Goal: Task Accomplishment & Management: Manage account settings

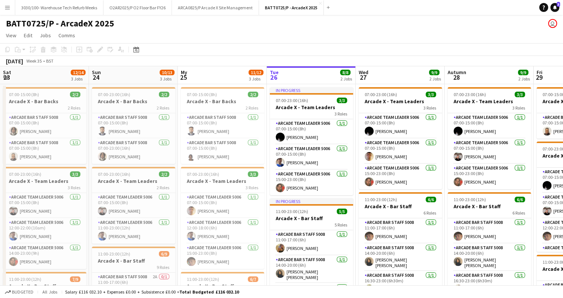
scroll to position [0, 178]
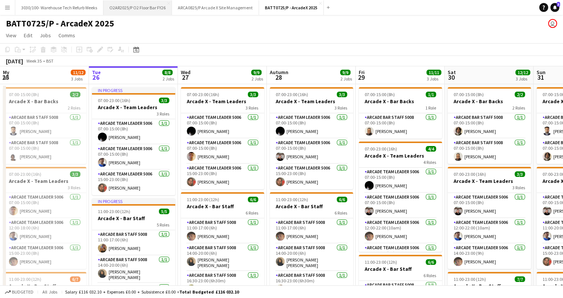
click at [149, 9] on font "O2AR2025/P O2 Floor Bar FY26" at bounding box center [137, 8] width 56 height 6
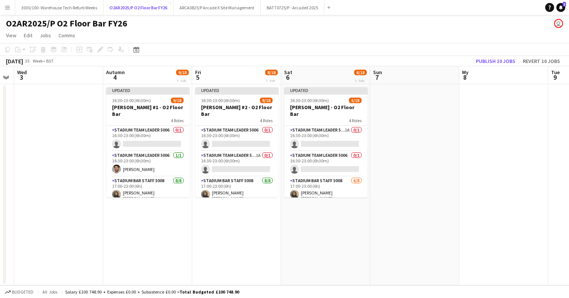
scroll to position [0, 256]
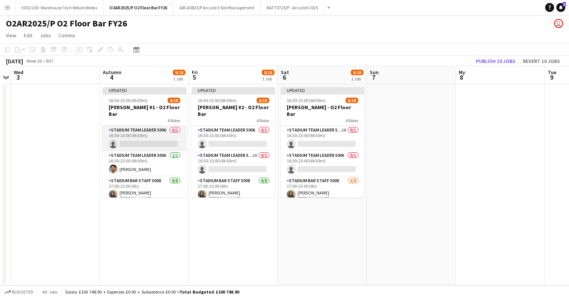
click at [154, 128] on app-card-role "Stadium Team Leader 5006 0/1 16:30-23:00 (6h30m) single-neutral-actions" at bounding box center [144, 138] width 83 height 25
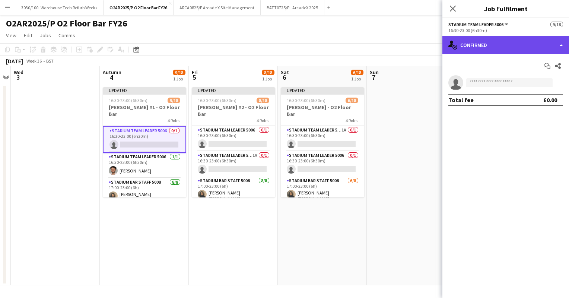
click at [475, 43] on font "Confirmed" at bounding box center [473, 45] width 27 height 7
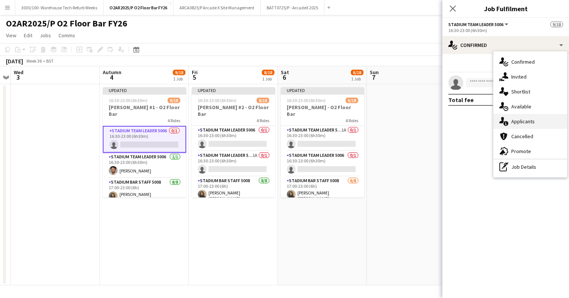
click at [521, 119] on font "Applicants" at bounding box center [522, 121] width 23 height 7
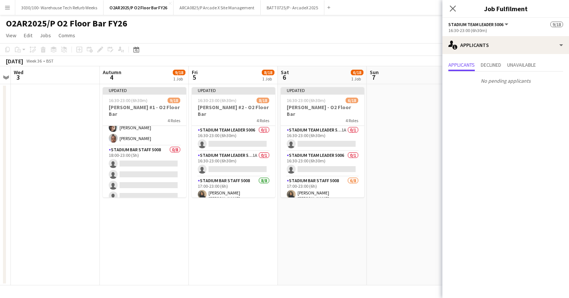
click at [137, 146] on app-card-role "Stadium Bar Staff 5008 0/8 18:00-23:00 (5h) single-neutral-actions single-neutr…" at bounding box center [144, 196] width 83 height 101
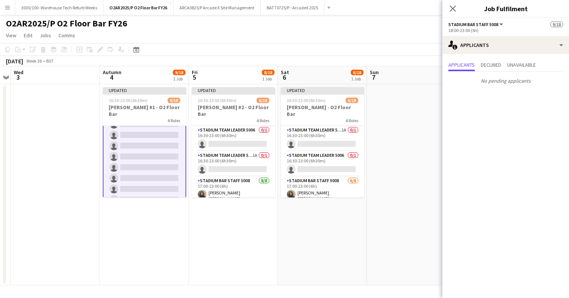
scroll to position [175, 0]
click at [213, 131] on app-card-role "Stadium Team Leader 5006 0/1 16:30-23:00 (6h30m) single-neutral-actions" at bounding box center [233, 138] width 83 height 25
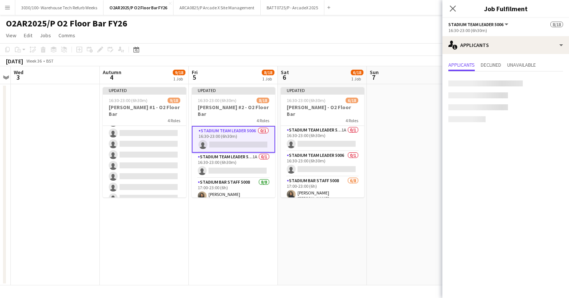
scroll to position [174, 0]
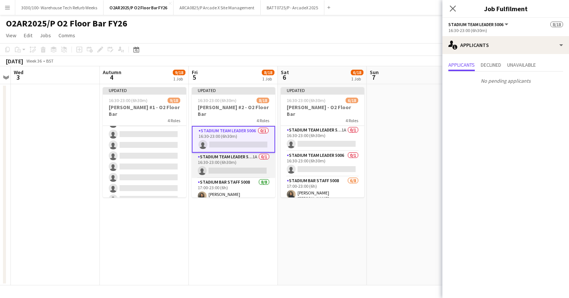
click at [225, 168] on app-card-role "Stadium Team Leader 5006 1A 0/1 16:30-23:00 (6h30m) single-neutral-actions" at bounding box center [233, 165] width 83 height 25
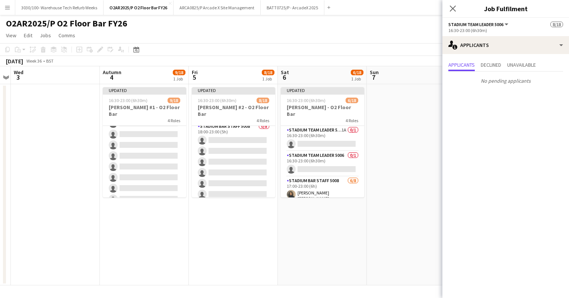
click at [225, 168] on app-card-role "Stadium Bar Staff 5008 0/8 18:00-23:00 (5h) single-neutral-actions single-neutr…" at bounding box center [233, 172] width 83 height 101
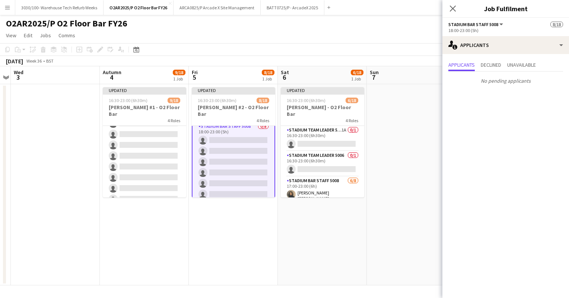
scroll to position [175, 0]
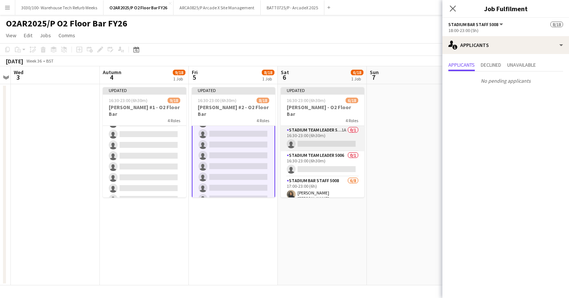
click at [314, 136] on app-card-role "Stadium Team Leader 5006 1A 0/1 16:30-23:00 (6h30m) single-neutral-actions" at bounding box center [322, 138] width 83 height 25
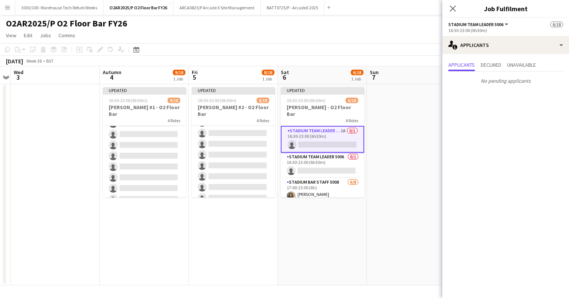
scroll to position [174, 0]
click at [318, 163] on app-card-role "Stadium Team Leader 5006 0/1 16:30-23:00 (6h30m) single-neutral-actions" at bounding box center [322, 165] width 83 height 25
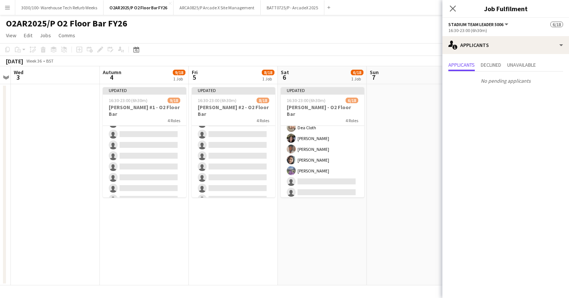
click at [318, 163] on app-card-role "Stadium Bar Staff 5008 [DATE] 17:00-23:00 (6h) [PERSON_NAME] [PERSON_NAME] Clot…" at bounding box center [322, 147] width 83 height 103
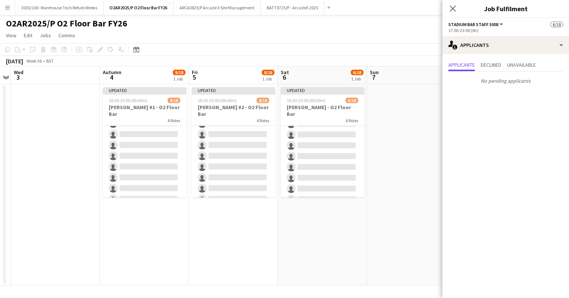
click at [318, 163] on app-card-role "Stadium Bar Staff 5008 0/8 18:00-23:00 (5h) single-neutral-actions single-neutr…" at bounding box center [322, 156] width 83 height 101
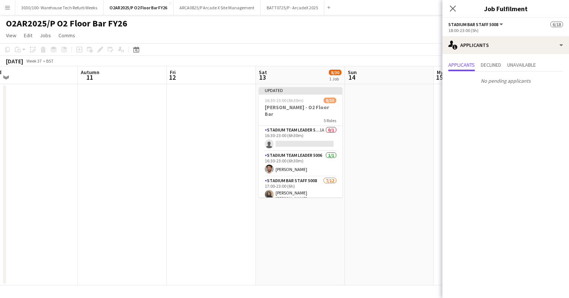
scroll to position [0, 190]
click at [304, 134] on app-card-role "Stadium Team Leader 5006 1A 0/1 16:30-23:00 (6h30m) single-neutral-actions" at bounding box center [299, 138] width 83 height 25
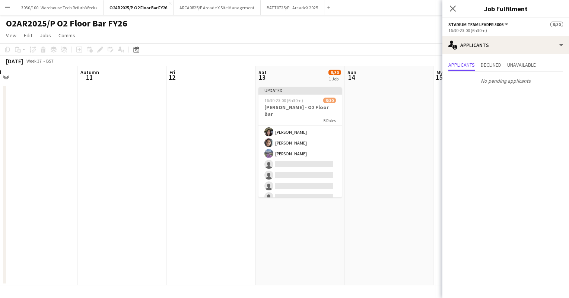
click at [295, 165] on app-card-role "Stadium Bar Staff 5008 [DATE] 17:00-23:00 (6h) [PERSON_NAME] [PERSON_NAME] [PER…" at bounding box center [299, 142] width 83 height 146
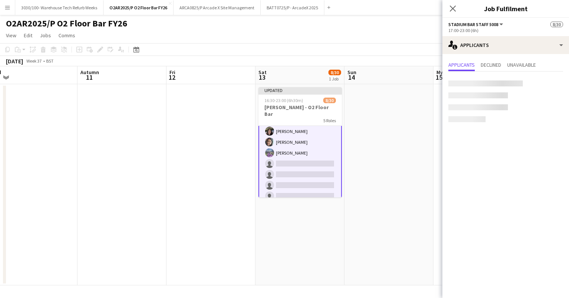
scroll to position [109, 0]
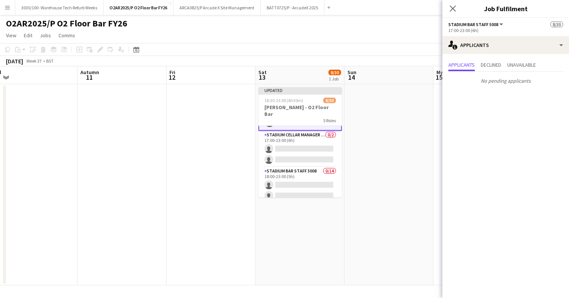
click at [295, 148] on app-card-role "Stadium Cellar Manager 5006 0/2 17:00-23:00 (6h) single-neutral-actions single-…" at bounding box center [299, 149] width 83 height 36
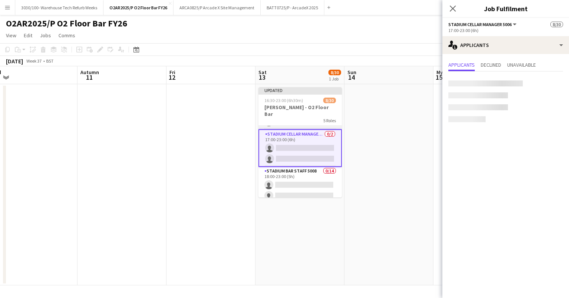
scroll to position [193, 0]
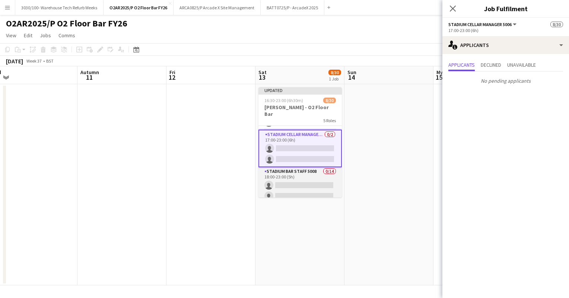
click at [297, 184] on app-card-role "Stadium Bar Staff 5008 0/14 18:00-23:00 (5h) single-neutral-actions single-neut…" at bounding box center [299, 250] width 83 height 166
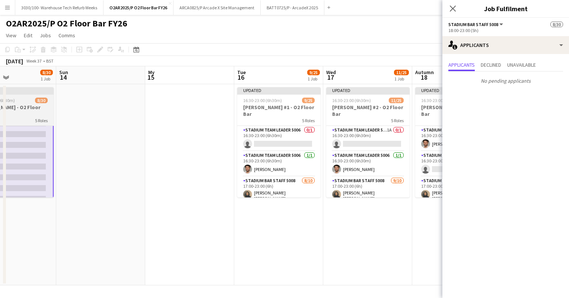
scroll to position [0, 303]
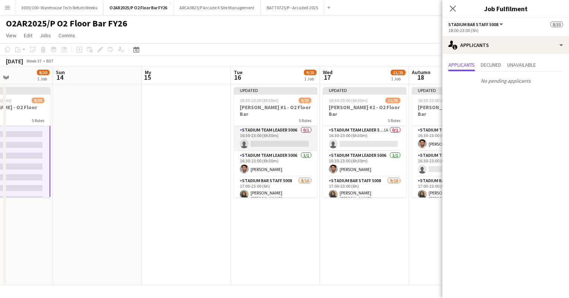
click at [281, 133] on app-card-role "Stadium Team Leader 5006 0/1 16:30-23:00 (6h30m) single-neutral-actions" at bounding box center [275, 138] width 83 height 25
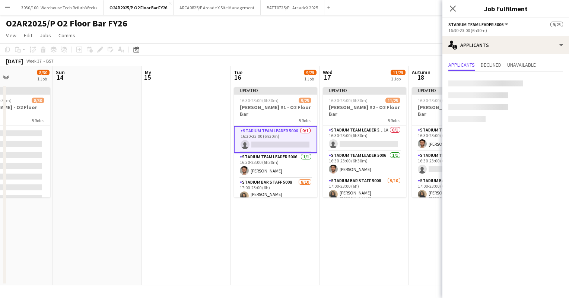
scroll to position [318, 0]
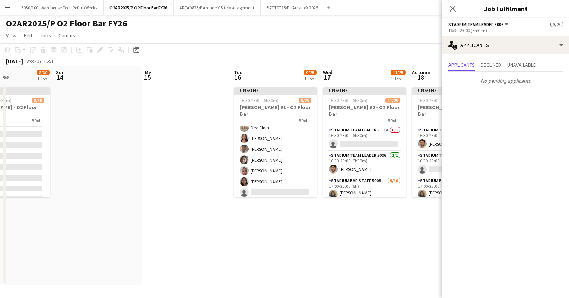
click at [281, 133] on app-card-role "Stadium Bar Staff 5008 [DATE] 17:00-23:00 (6h) [PERSON_NAME] [PERSON_NAME] [PER…" at bounding box center [275, 148] width 83 height 125
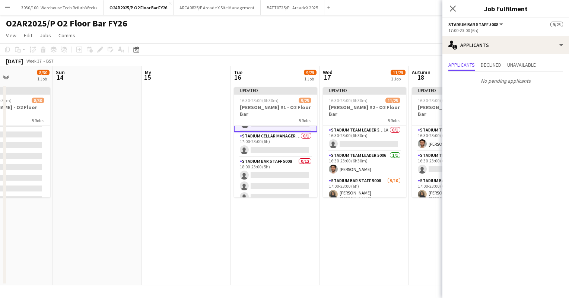
click at [281, 133] on app-card-role "Stadium Cellar Manager 5006 0/1 17:00-23:00 (6h) single-neutral-actions" at bounding box center [275, 144] width 83 height 25
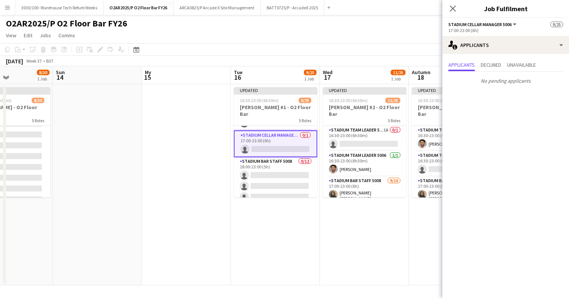
scroll to position [170, 0]
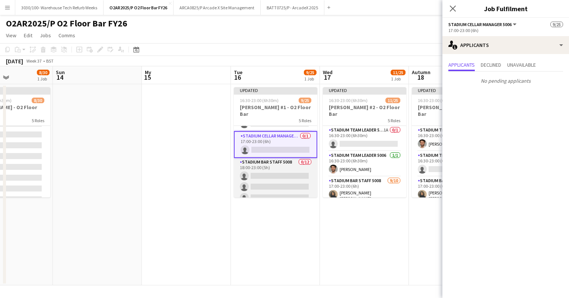
click at [274, 166] on app-card-role "Stadium Bar Staff 5008 0/12 18:00-23:00 (5h) single-neutral-actions single-neut…" at bounding box center [275, 230] width 83 height 144
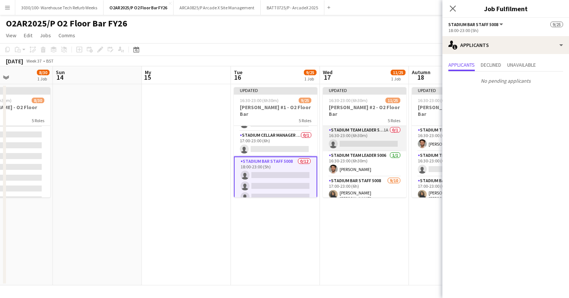
click at [359, 127] on app-card-role "Stadium Team Leader 5006 1A 0/1 16:30-23:00 (6h30m) single-neutral-actions" at bounding box center [364, 138] width 83 height 25
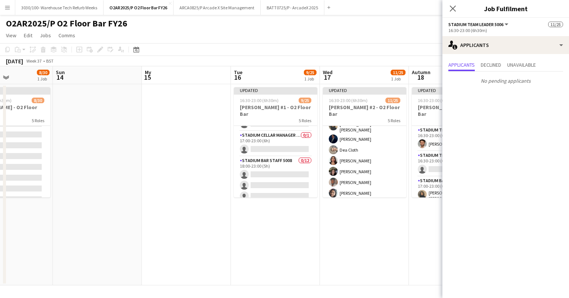
click at [361, 150] on app-card-role "Stadium Bar Staff 5008 [DATE] 17:00-23:00 (6h) [PERSON_NAME] [PERSON_NAME] [PER…" at bounding box center [364, 170] width 83 height 125
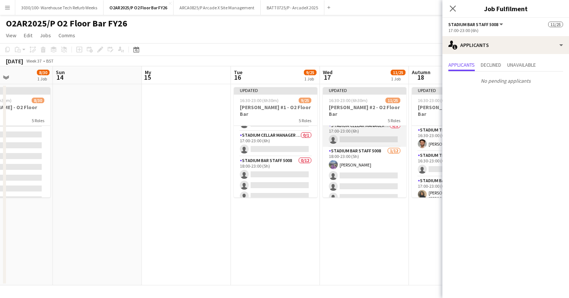
click at [366, 124] on app-card-role "Stadium Cellar Manager 5006 0/1 17:00-23:00 (6h) single-neutral-actions" at bounding box center [364, 133] width 83 height 25
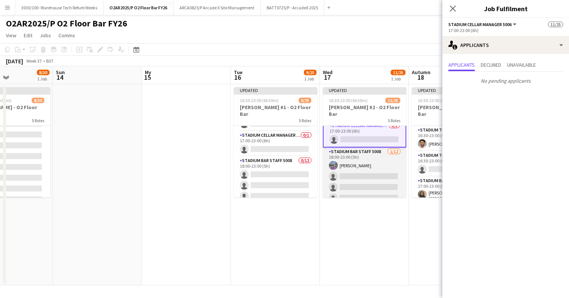
click at [365, 155] on app-card-role "Stadium Bar Staff 5008 [DATE] 18:00-23:00 (5h) [PERSON_NAME] single-neutral-act…" at bounding box center [364, 219] width 83 height 144
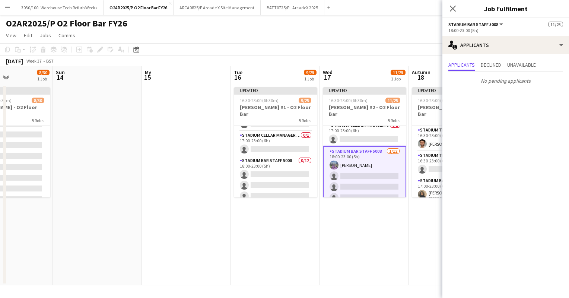
scroll to position [0, 238]
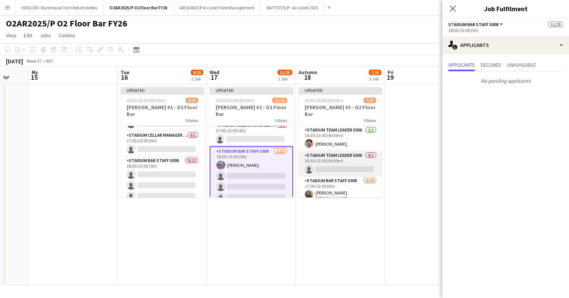
click at [350, 151] on app-card-role "Stadium Team Leader 5006 0/1 16:30-23:00 (6h30m) single-neutral-actions" at bounding box center [340, 163] width 83 height 25
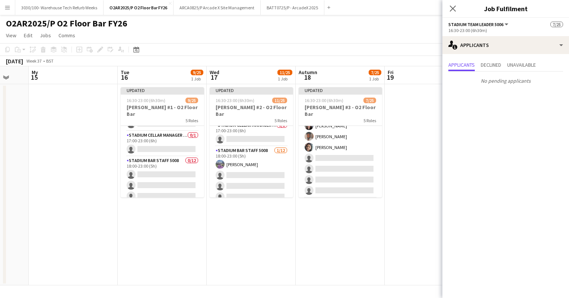
click at [350, 151] on app-card-role "Stadium Bar Staff 5008 [DATE] 17:00-23:00 (6h) [PERSON_NAME] [PERSON_NAME] Dea …" at bounding box center [340, 135] width 83 height 125
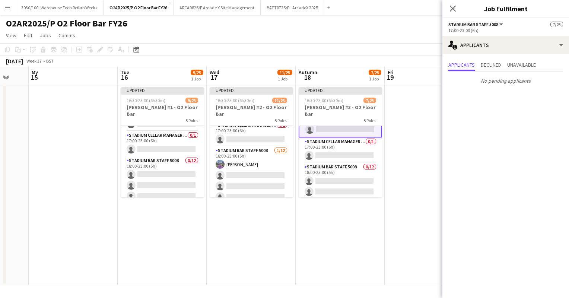
click at [350, 151] on app-card-role "Stadium Cellar Manager 5006 0/1 17:00-23:00 (6h) single-neutral-actions" at bounding box center [340, 149] width 83 height 25
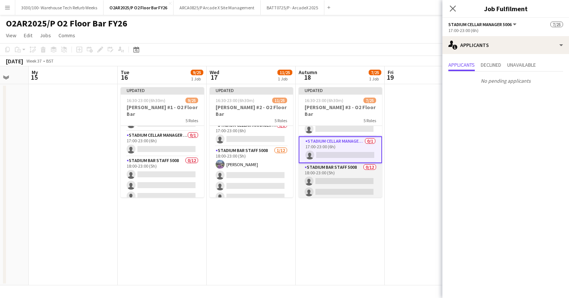
click at [345, 169] on app-card-role "Stadium Bar Staff 5008 0/12 18:00-23:00 (5h) single-neutral-actions single-neut…" at bounding box center [340, 235] width 83 height 144
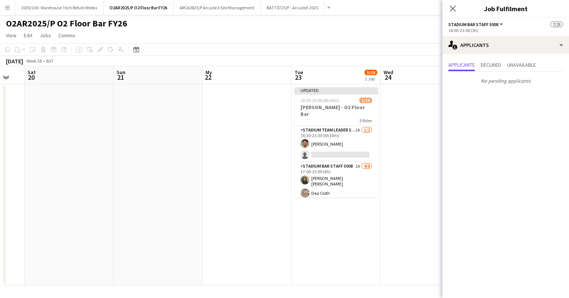
scroll to position [0, 338]
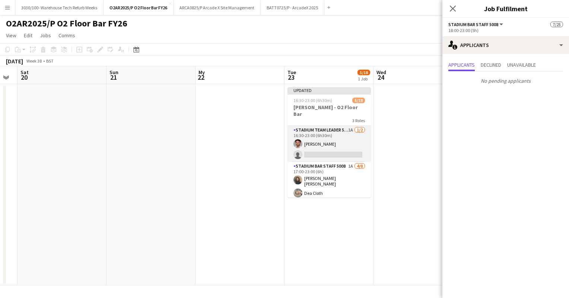
click at [334, 135] on app-card-role "Stadium Team Leader 5006 1A [DATE] 16:30-23:00 (6h30m) [PERSON_NAME] single-neu…" at bounding box center [328, 144] width 83 height 36
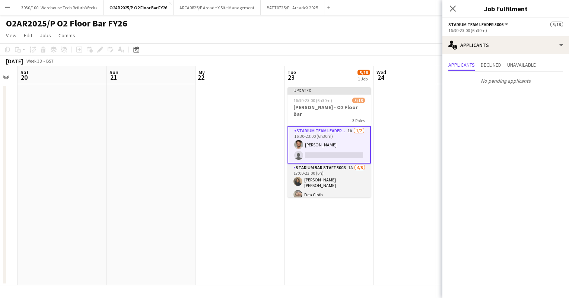
click at [334, 166] on app-card-role "Stadium Bar Staff 5008 1A [DATE] 17:00-23:00 (6h) [PERSON_NAME] [PERSON_NAME] C…" at bounding box center [328, 214] width 83 height 103
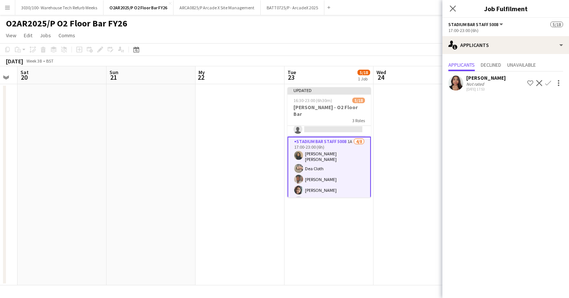
scroll to position [25, 0]
click at [547, 83] on app-icon "Confirm" at bounding box center [548, 83] width 6 height 6
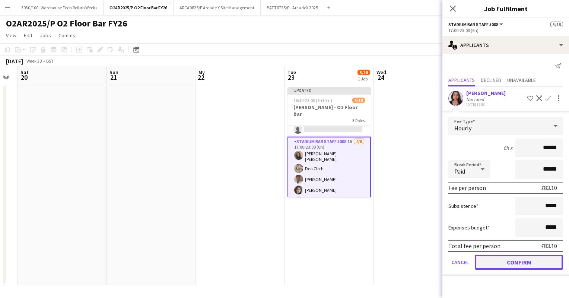
click at [519, 262] on button "Confirm" at bounding box center [519, 262] width 88 height 15
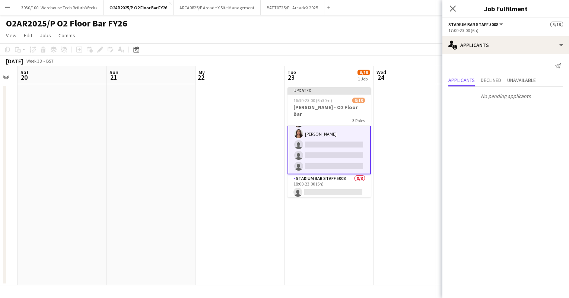
click at [359, 174] on app-card-role "Stadium Bar Staff 5008 0/8 18:00-23:00 (5h) single-neutral-actions single-neutr…" at bounding box center [328, 224] width 83 height 101
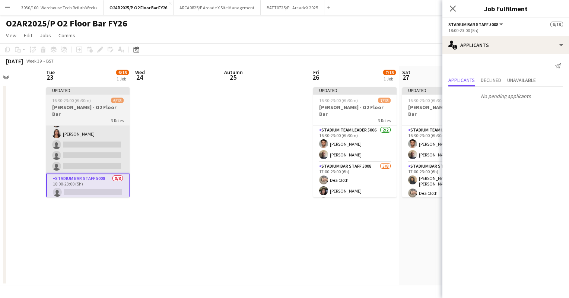
scroll to position [0, 223]
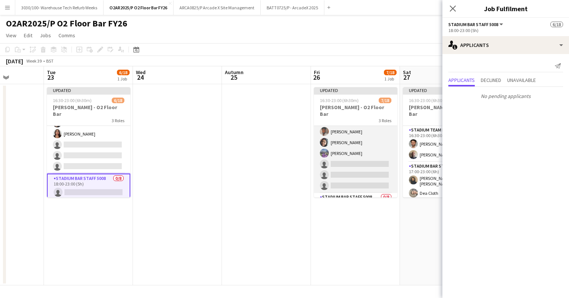
click at [353, 147] on app-card-role "Stadium Bar Staff 5008 [DATE] 17:00-23:00 (6h) Dea Cloth [PERSON_NAME] [PERSON_…" at bounding box center [355, 142] width 83 height 101
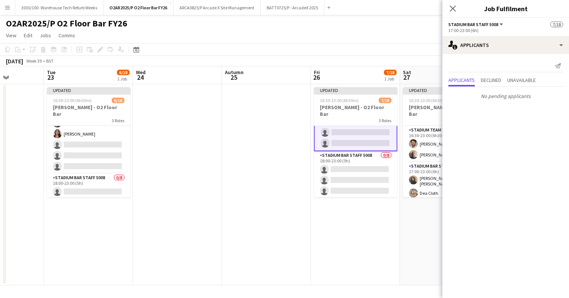
click at [354, 164] on app-card-role "Stadium Bar Staff 5008 0/8 18:00-23:00 (5h) single-neutral-actions single-neutr…" at bounding box center [355, 201] width 83 height 101
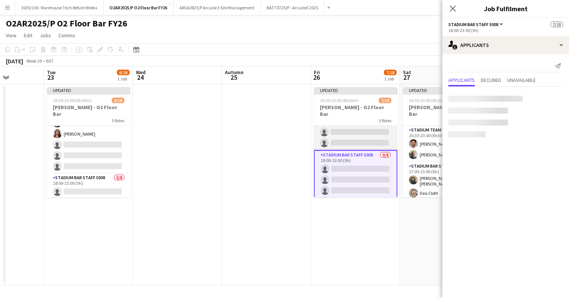
scroll to position [0, 345]
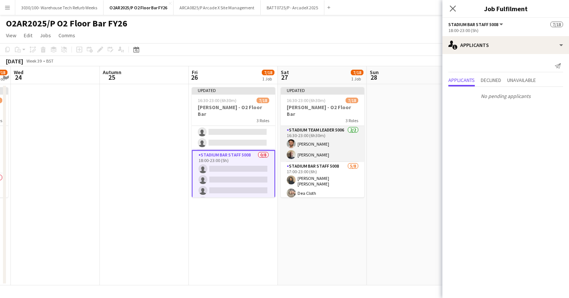
click at [330, 139] on app-card-role "Stadium Team Leader 5006 [DATE] 16:30-23:00 (6h30m) [PERSON_NAME] [PERSON_NAME]" at bounding box center [322, 144] width 83 height 36
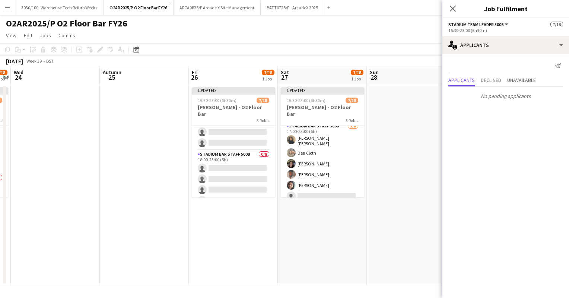
click at [330, 139] on app-card-role "Stadium Bar Staff 5008 [DATE] 17:00-23:00 (6h) [PERSON_NAME] [PERSON_NAME] Clot…" at bounding box center [322, 173] width 83 height 103
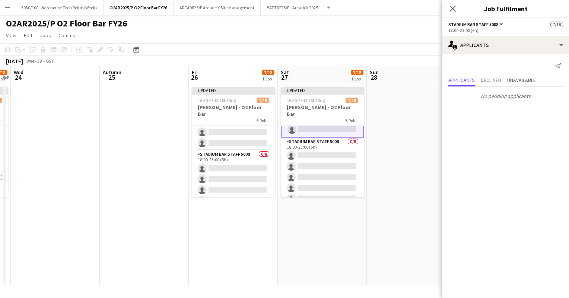
click at [330, 139] on app-card-role "Stadium Bar Staff 5008 0/8 18:00-23:00 (5h) single-neutral-actions single-neutr…" at bounding box center [322, 187] width 83 height 101
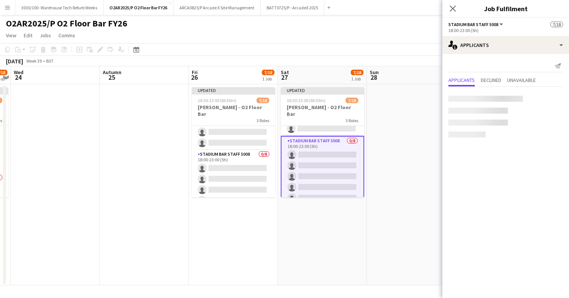
scroll to position [128, 0]
click at [405, 116] on app-date-cell at bounding box center [411, 184] width 89 height 201
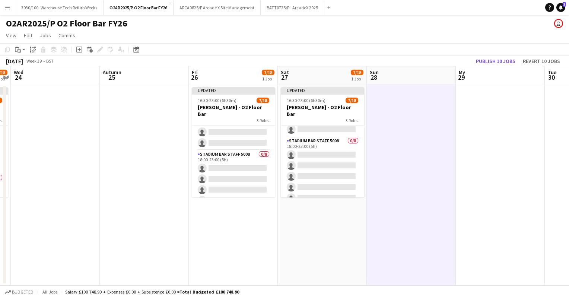
click at [420, 38] on app-page-menu "View Day view expanded Day view collapsed Month view Date picker Jump to [DATE]…" at bounding box center [284, 36] width 569 height 14
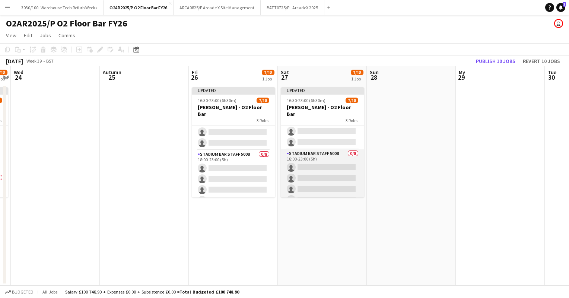
scroll to position [116, 0]
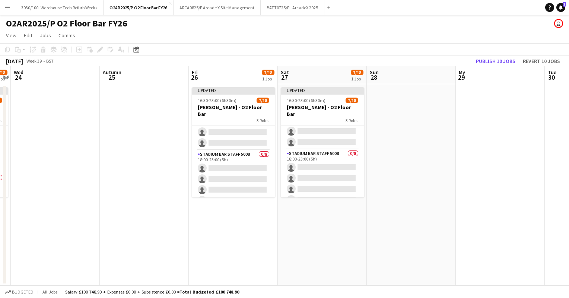
click at [420, 48] on app-toolbar "Copy Paste Paste Ctrl+V Paste with crew Ctrl+Shift+V Paste linked Job [GEOGRAPH…" at bounding box center [284, 49] width 569 height 13
